Goal: Information Seeking & Learning: Learn about a topic

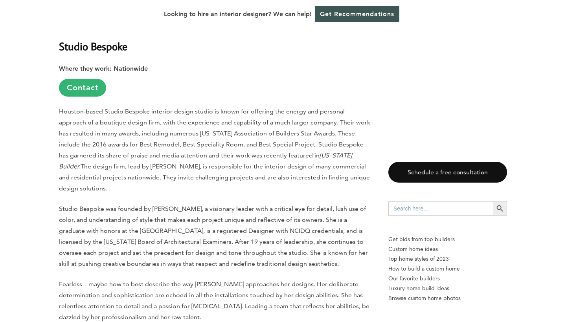
scroll to position [924, 0]
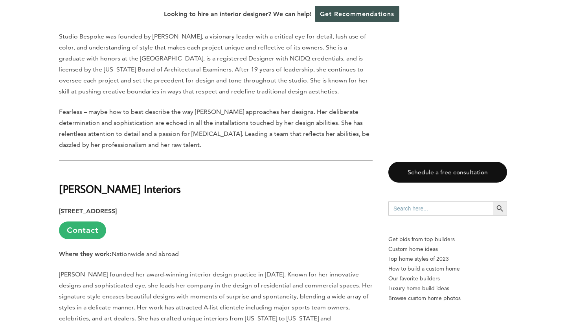
drag, startPoint x: 171, startPoint y: 155, endPoint x: 61, endPoint y: 157, distance: 110.9
click at [61, 170] on h2 "[PERSON_NAME] Interiors" at bounding box center [216, 183] width 314 height 27
copy strong "[PERSON_NAME] Interiors"
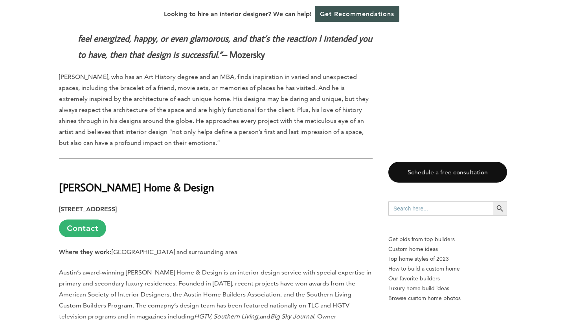
scroll to position [2220, 0]
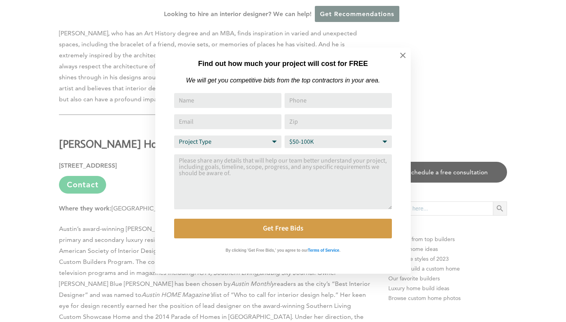
drag, startPoint x: 211, startPoint y: 71, endPoint x: 72, endPoint y: 69, distance: 139.6
click at [404, 57] on icon at bounding box center [403, 56] width 6 height 6
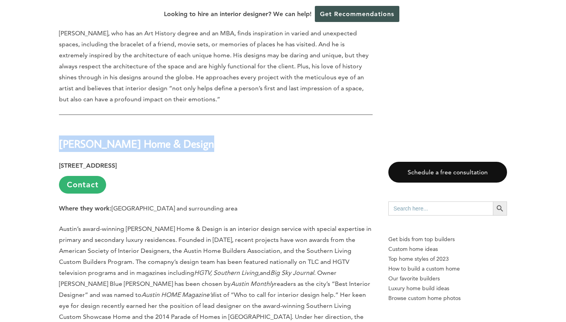
drag, startPoint x: 206, startPoint y: 73, endPoint x: 61, endPoint y: 74, distance: 144.7
click at [61, 125] on h2 "[PERSON_NAME] Home & Design" at bounding box center [216, 138] width 314 height 27
copy strong "[PERSON_NAME] Home & Design"
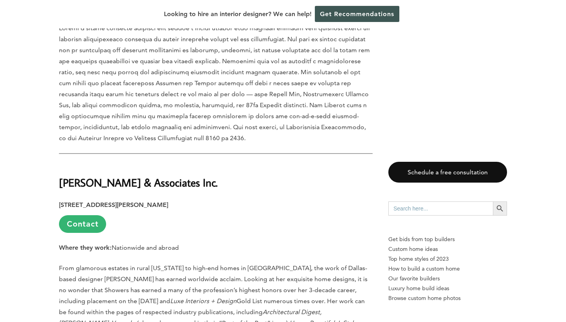
scroll to position [4193, 0]
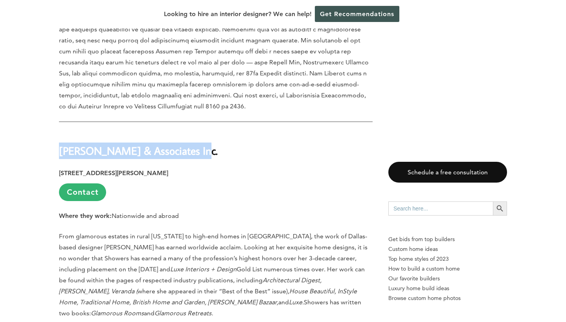
drag, startPoint x: 213, startPoint y: 53, endPoint x: 53, endPoint y: 50, distance: 160.0
copy strong "[PERSON_NAME] & Associates Inc."
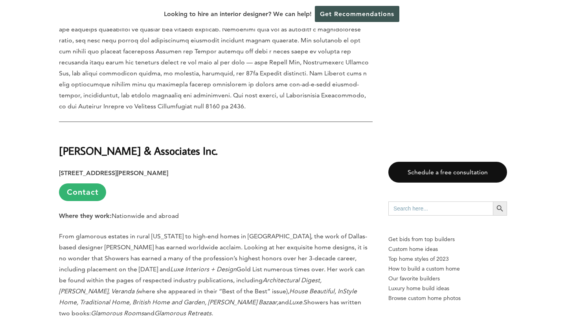
click at [287, 168] on p "[STREET_ADDRESS][PERSON_NAME] Contact" at bounding box center [216, 184] width 314 height 33
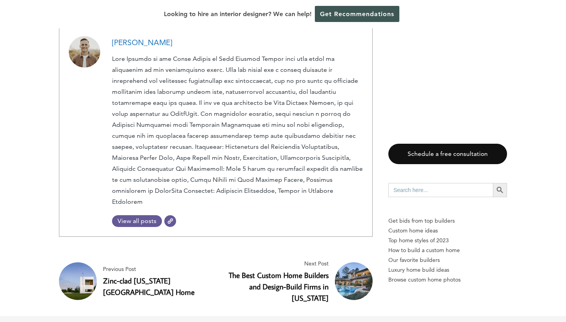
scroll to position [5158, 0]
